Goal: Task Accomplishment & Management: Use online tool/utility

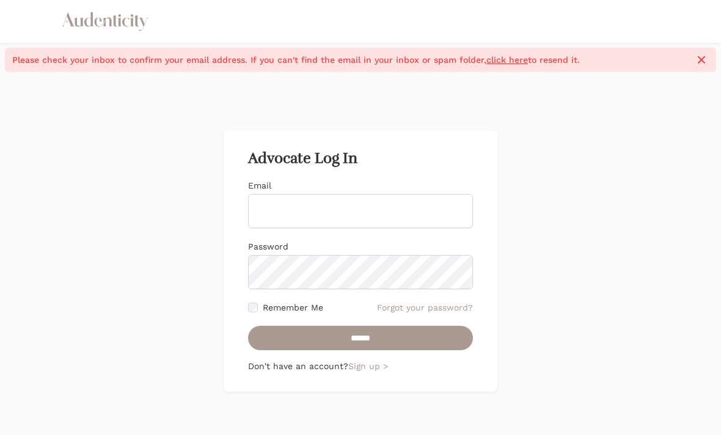
scroll to position [122, 0]
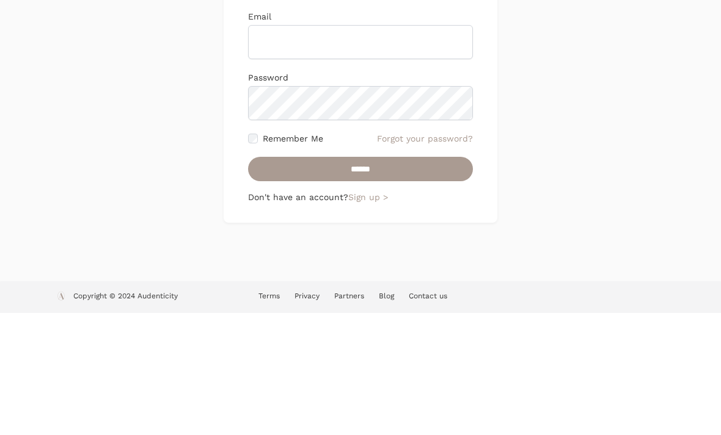
click at [341, 147] on input "Email" at bounding box center [360, 164] width 225 height 34
type input "**********"
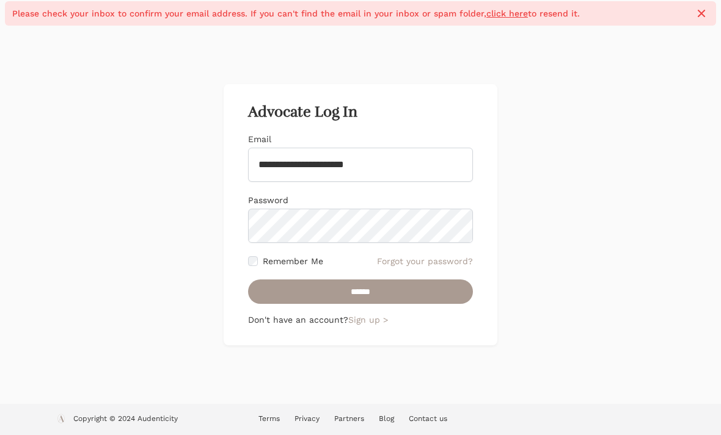
click at [378, 301] on input "******" at bounding box center [360, 292] width 225 height 24
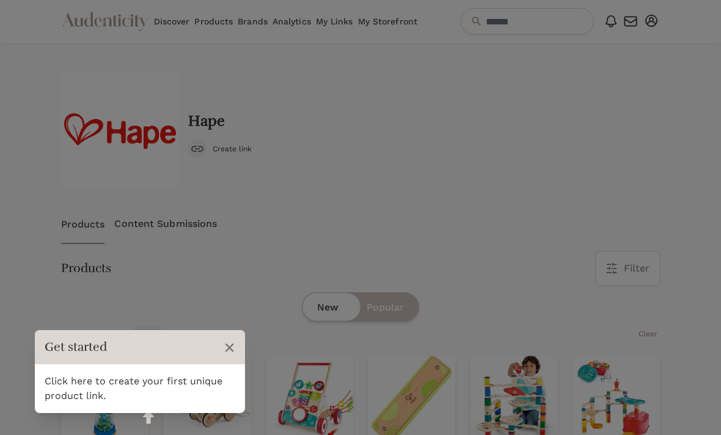
click at [233, 346] on span "×" at bounding box center [230, 347] width 12 height 23
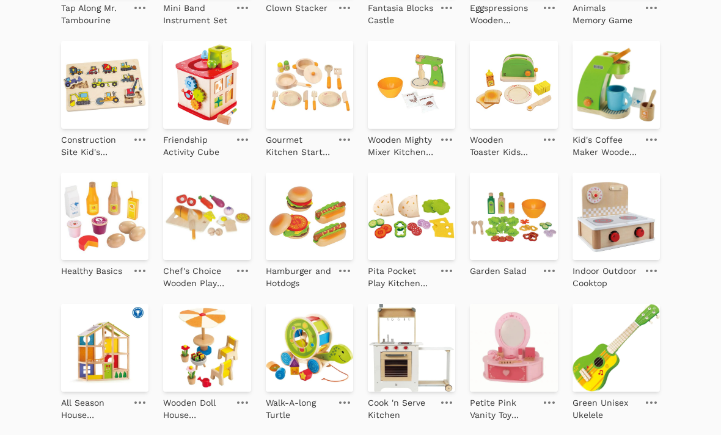
scroll to position [1287, 0]
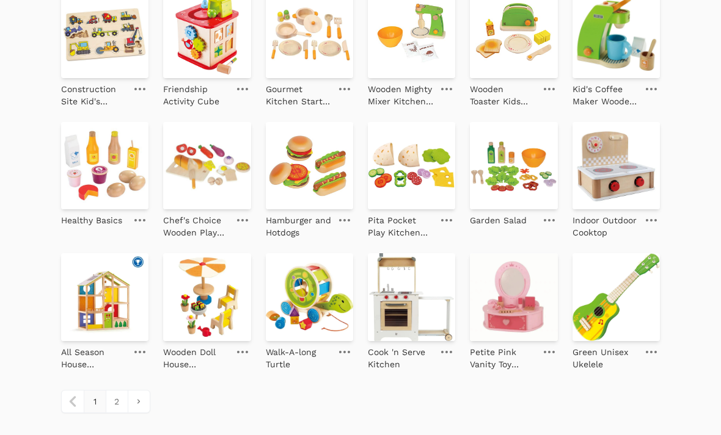
click at [141, 398] on link "pagination" at bounding box center [139, 402] width 22 height 22
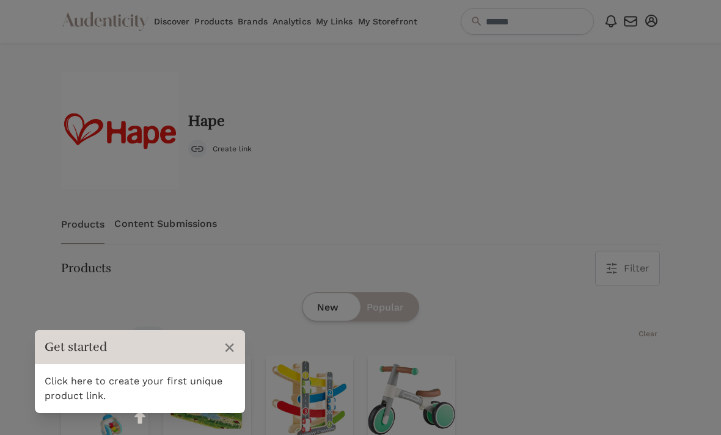
click at [117, 402] on div "Click here to create your first unique product link." at bounding box center [140, 389] width 210 height 49
click at [232, 351] on span "×" at bounding box center [230, 347] width 12 height 23
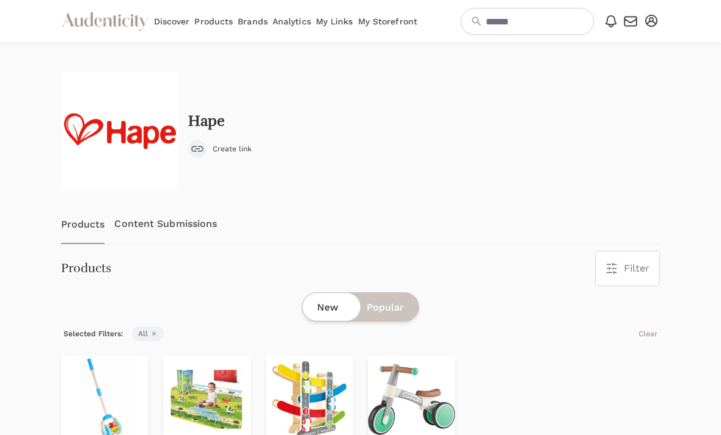
click at [209, 225] on link "Content Submissions" at bounding box center [165, 224] width 103 height 40
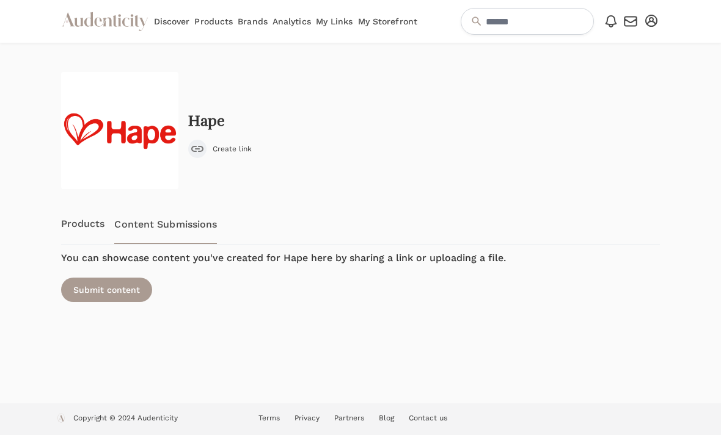
click at [180, 21] on link "Discover" at bounding box center [172, 21] width 36 height 43
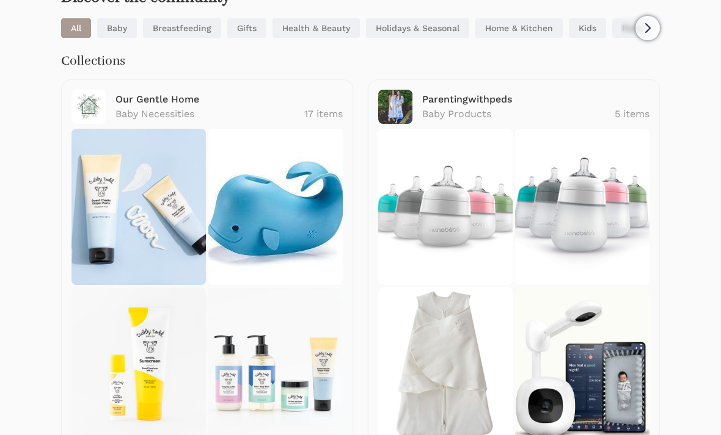
scroll to position [83, 0]
click at [464, 228] on img at bounding box center [445, 207] width 134 height 156
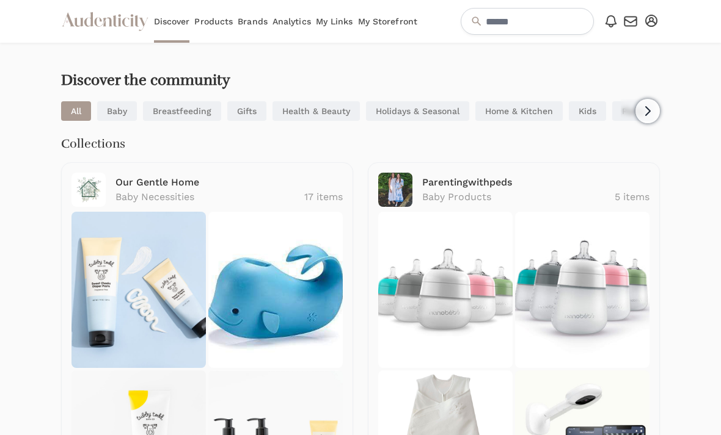
scroll to position [122, 0]
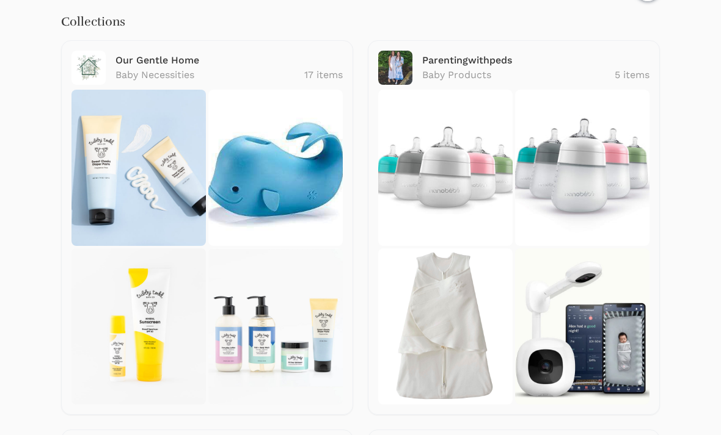
click at [164, 186] on img at bounding box center [138, 168] width 134 height 156
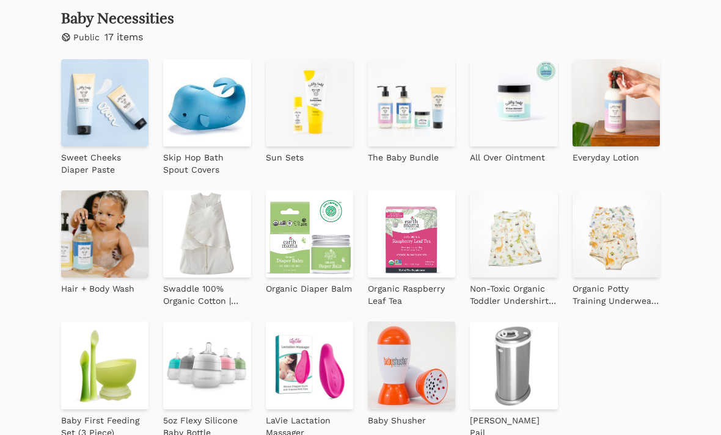
scroll to position [257, 0]
click at [402, 382] on img at bounding box center [411, 365] width 87 height 87
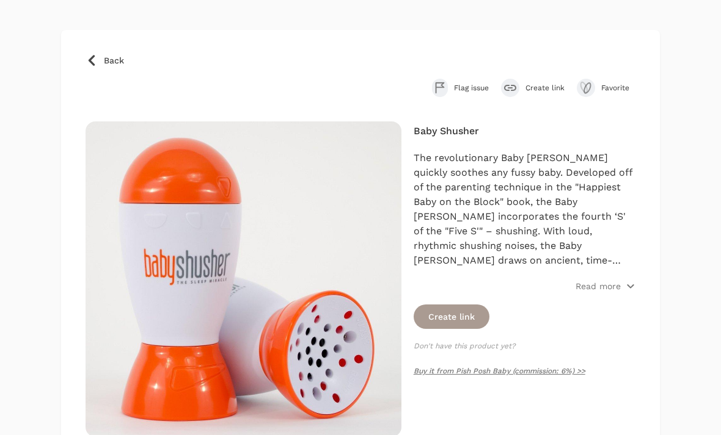
scroll to position [49, 0]
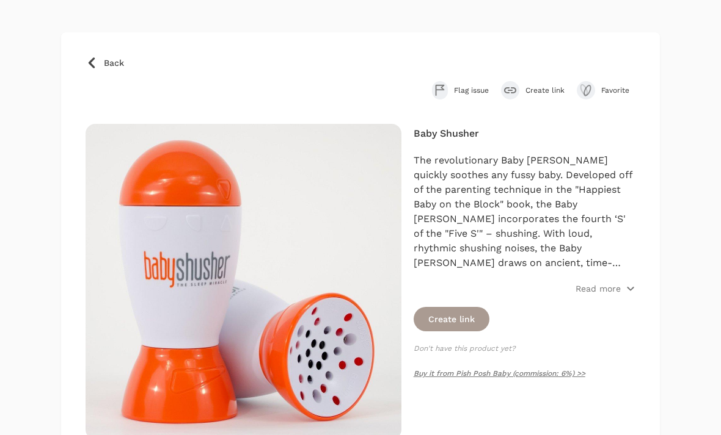
click at [475, 316] on button "Create link" at bounding box center [451, 319] width 76 height 24
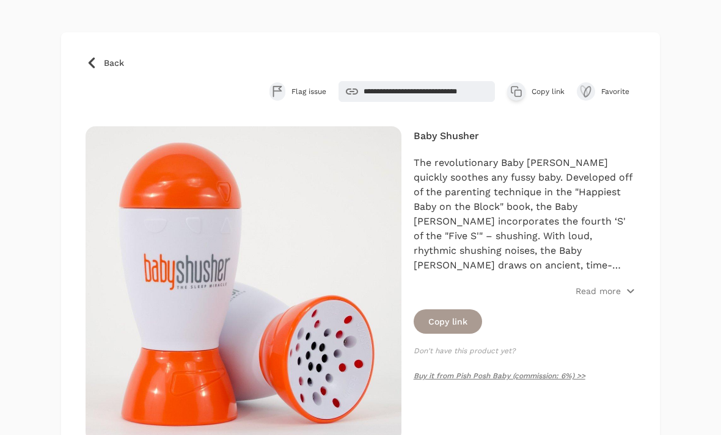
click at [115, 58] on span "Back" at bounding box center [114, 63] width 20 height 12
